Goal: Task Accomplishment & Management: Use online tool/utility

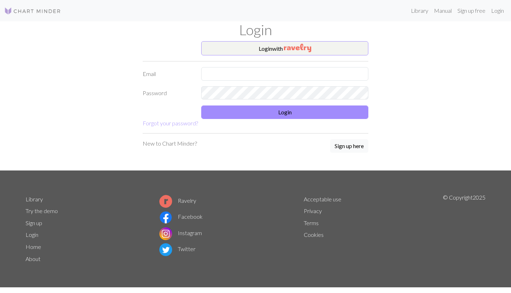
click at [271, 47] on button "Login with" at bounding box center [284, 48] width 167 height 14
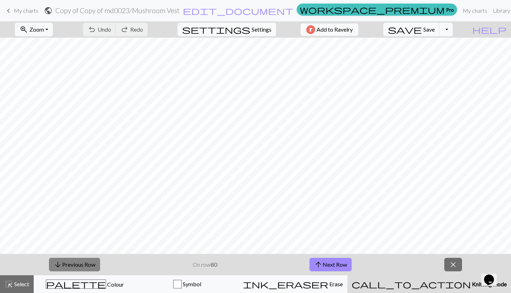
click at [65, 262] on button "arrow_downward Previous Row" at bounding box center [74, 264] width 51 height 13
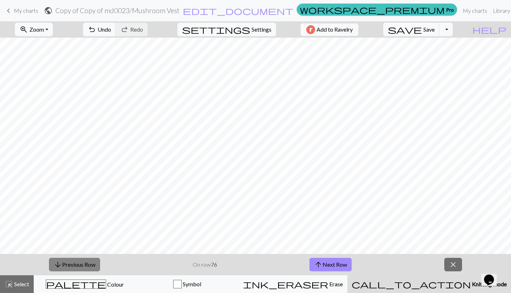
click at [65, 262] on button "arrow_downward Previous Row" at bounding box center [74, 264] width 51 height 13
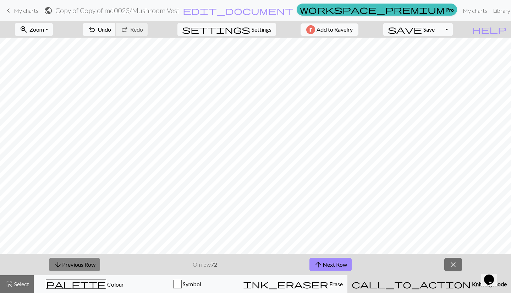
click at [65, 262] on button "arrow_downward Previous Row" at bounding box center [74, 264] width 51 height 13
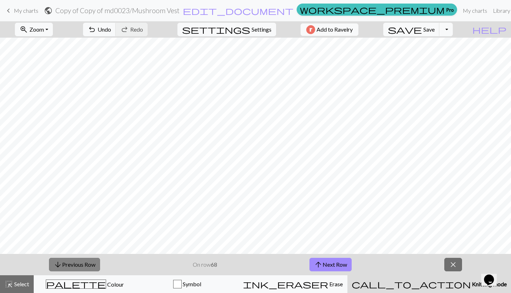
click at [65, 262] on button "arrow_downward Previous Row" at bounding box center [74, 264] width 51 height 13
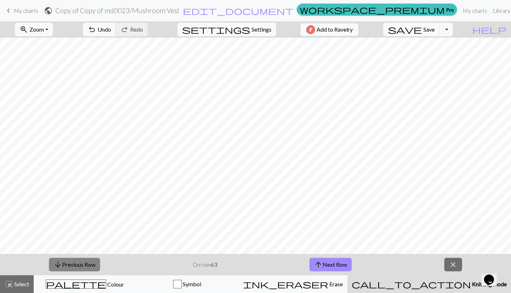
click at [65, 262] on button "arrow_downward Previous Row" at bounding box center [74, 264] width 51 height 13
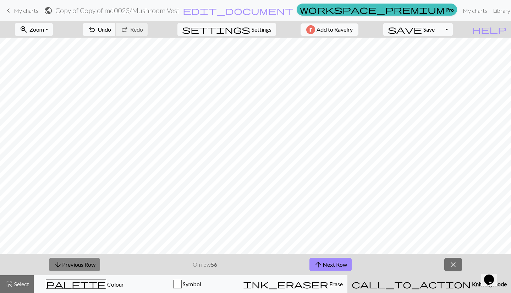
click at [65, 262] on button "arrow_downward Previous Row" at bounding box center [74, 264] width 51 height 13
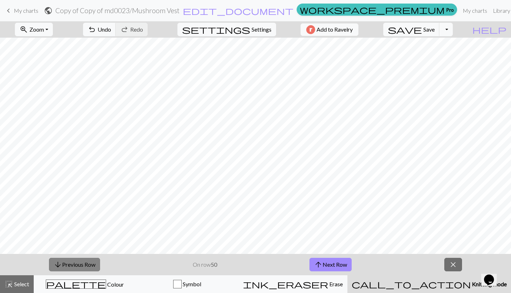
click at [65, 262] on button "arrow_downward Previous Row" at bounding box center [74, 264] width 51 height 13
click at [44, 27] on span "Zoom" at bounding box center [36, 29] width 15 height 7
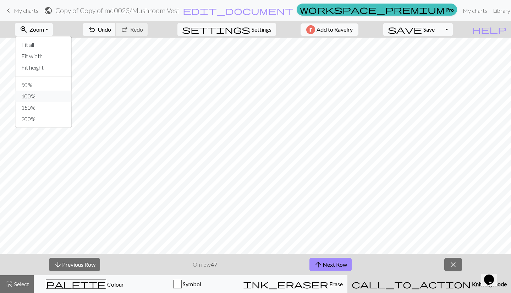
click at [47, 96] on button "100%" at bounding box center [44, 96] width 56 height 11
click at [53, 25] on button "zoom_in Zoom Zoom" at bounding box center [34, 29] width 38 height 13
click at [42, 44] on button "Fit all" at bounding box center [44, 44] width 56 height 11
click at [92, 266] on button "arrow_downward Previous Row" at bounding box center [74, 264] width 51 height 13
